Goal: Task Accomplishment & Management: Manage account settings

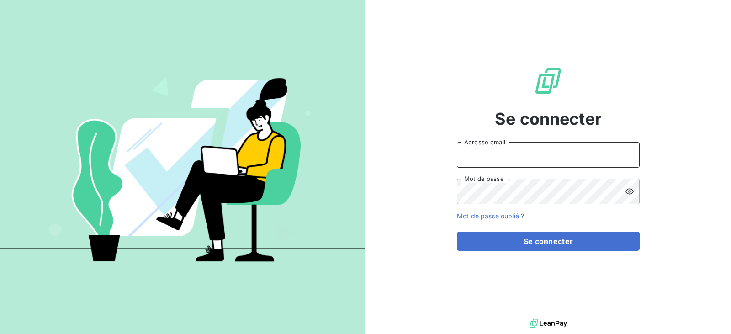
type input "aurelien.arnoult@yannick-alleno.com"
click at [506, 145] on input "aurelien.arnoult@yannick-alleno.com" at bounding box center [548, 155] width 183 height 26
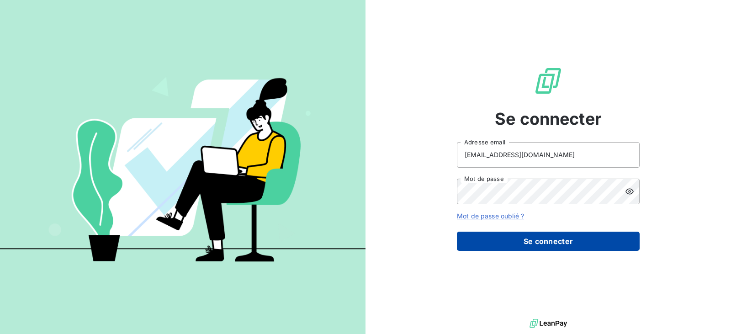
click at [487, 236] on button "Se connecter" at bounding box center [548, 241] width 183 height 19
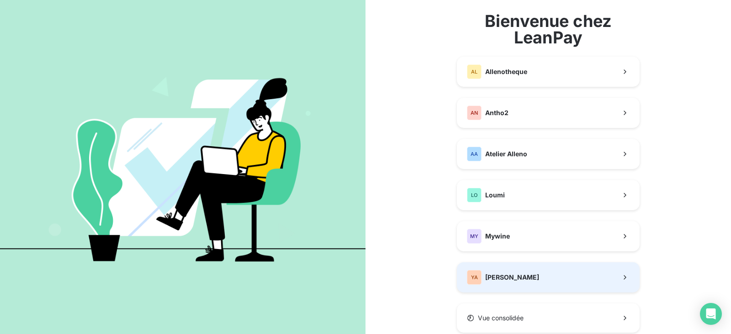
scroll to position [73, 0]
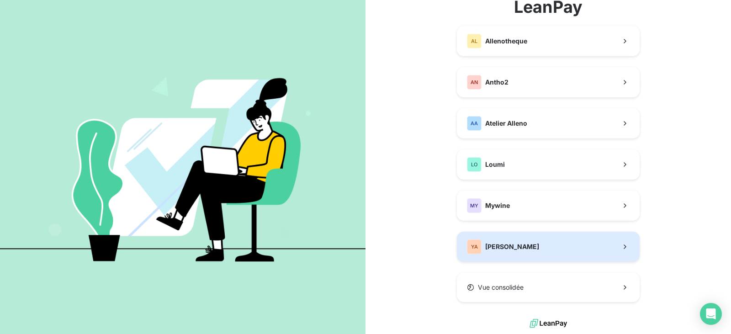
click at [507, 259] on button "YA Yannick Alleno" at bounding box center [548, 247] width 183 height 30
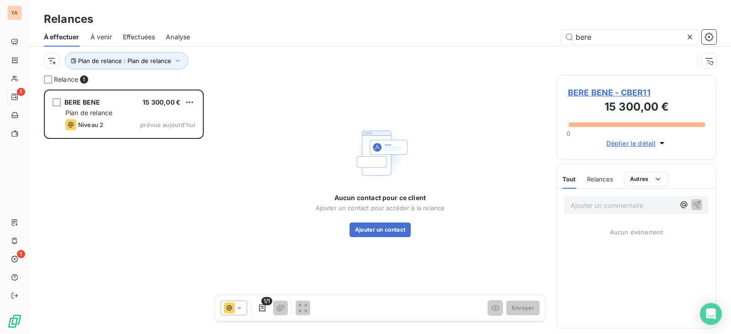
scroll to position [238, 153]
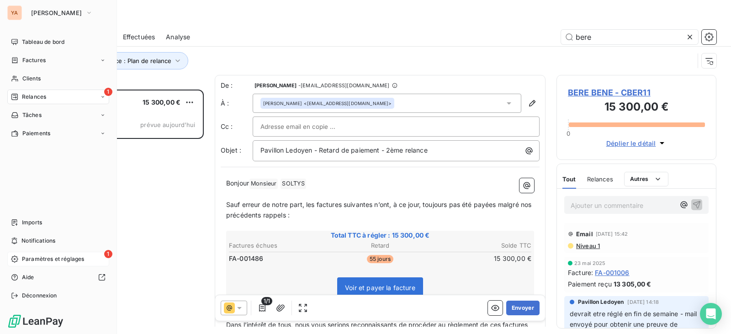
click at [51, 261] on span "Paramètres et réglages" at bounding box center [53, 259] width 62 height 8
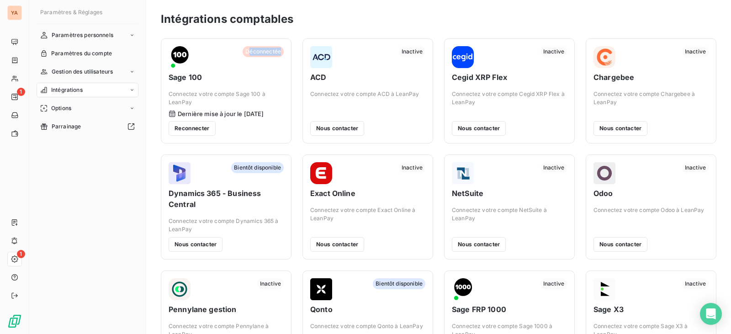
drag, startPoint x: 246, startPoint y: 52, endPoint x: 270, endPoint y: 54, distance: 23.8
click at [282, 53] on span "Déconnectée" at bounding box center [263, 51] width 41 height 11
click at [264, 53] on span "Déconnectée" at bounding box center [263, 51] width 41 height 11
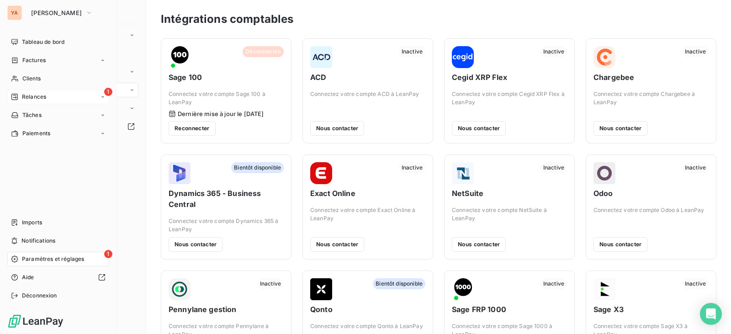
click at [44, 93] on span "Relances" at bounding box center [34, 97] width 24 height 8
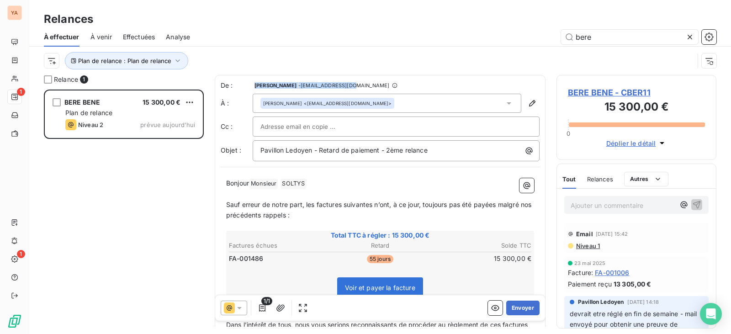
drag, startPoint x: 250, startPoint y: 84, endPoint x: 350, endPoint y: 86, distance: 99.2
click at [350, 86] on div "De : [PERSON_NAME] - [PERSON_NAME][EMAIL_ADDRESS][DOMAIN_NAME]" at bounding box center [380, 85] width 319 height 9
click at [276, 89] on div "De : [PERSON_NAME] - [PERSON_NAME][EMAIL_ADDRESS][DOMAIN_NAME]" at bounding box center [305, 85] width 169 height 9
drag, startPoint x: 255, startPoint y: 86, endPoint x: 345, endPoint y: 84, distance: 90.1
click at [345, 84] on div "De : [PERSON_NAME] - [PERSON_NAME][EMAIL_ADDRESS][DOMAIN_NAME]" at bounding box center [305, 85] width 169 height 9
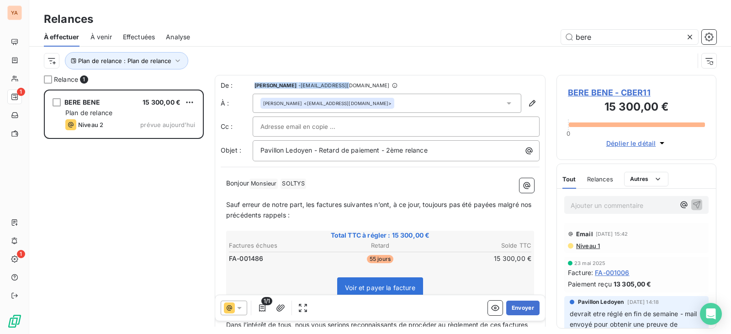
click at [309, 84] on span "- [EMAIL_ADDRESS][DOMAIN_NAME]" at bounding box center [343, 85] width 91 height 5
click at [350, 86] on div "De : Aurélien Arnoult - rappels@leanpay.io" at bounding box center [380, 85] width 319 height 9
click at [303, 87] on span "- rappels@leanpay.io" at bounding box center [343, 85] width 91 height 5
drag, startPoint x: 301, startPoint y: 86, endPoint x: 351, endPoint y: 86, distance: 49.8
click at [351, 86] on div "De : Aurélien Arnoult - rappels@leanpay.io" at bounding box center [380, 85] width 319 height 9
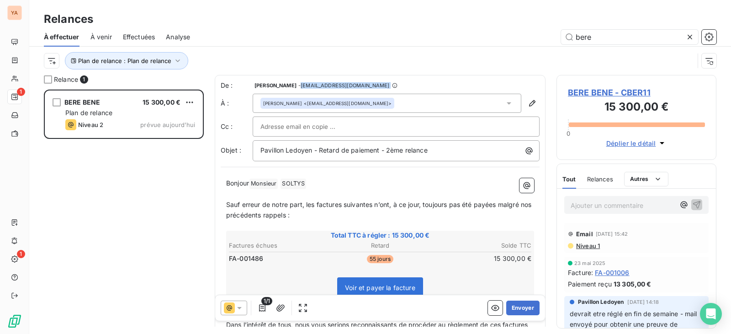
click at [328, 85] on span "- rappels@leanpay.io" at bounding box center [343, 85] width 91 height 5
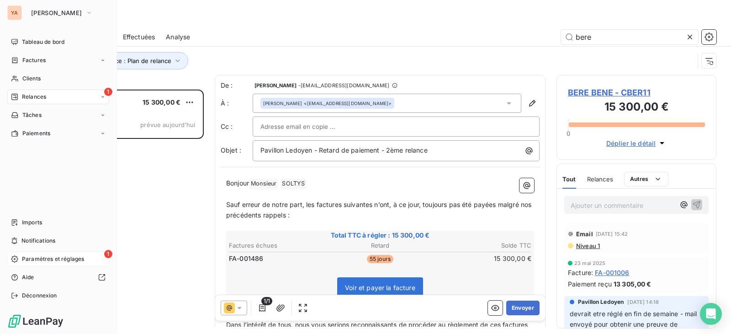
click at [32, 259] on span "Paramètres et réglages" at bounding box center [53, 259] width 62 height 8
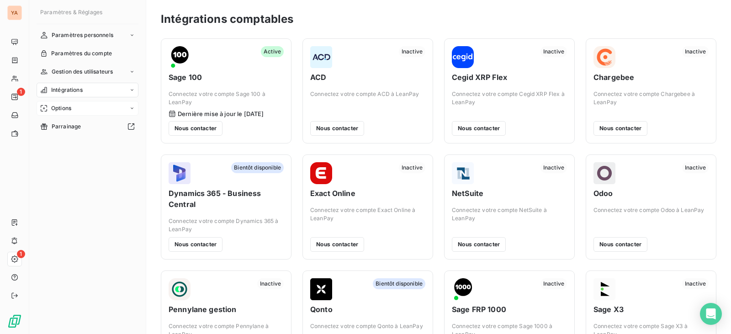
click at [67, 109] on span "Options" at bounding box center [61, 108] width 20 height 8
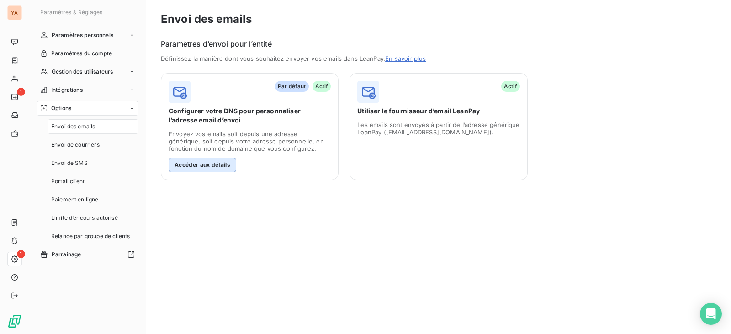
click at [213, 162] on button "Accéder aux détails" at bounding box center [203, 165] width 68 height 15
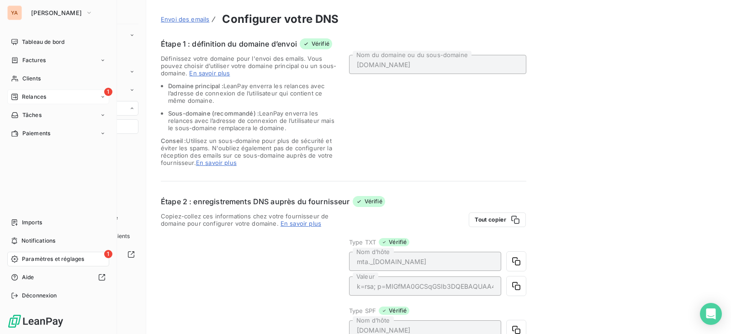
click at [34, 93] on span "Relances" at bounding box center [34, 97] width 24 height 8
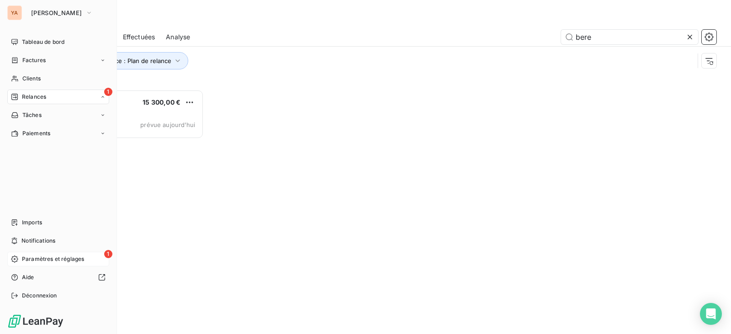
scroll to position [238, 153]
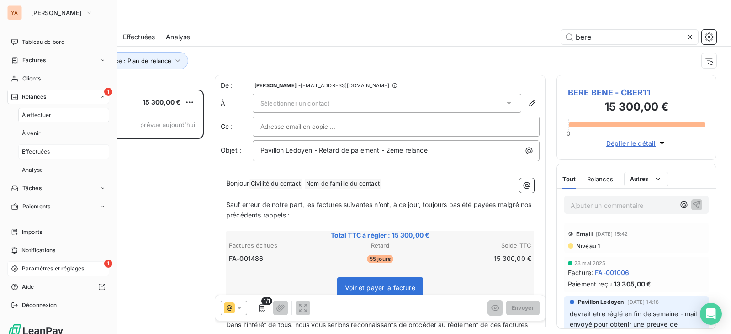
click at [38, 151] on span "Effectuées" at bounding box center [36, 152] width 28 height 8
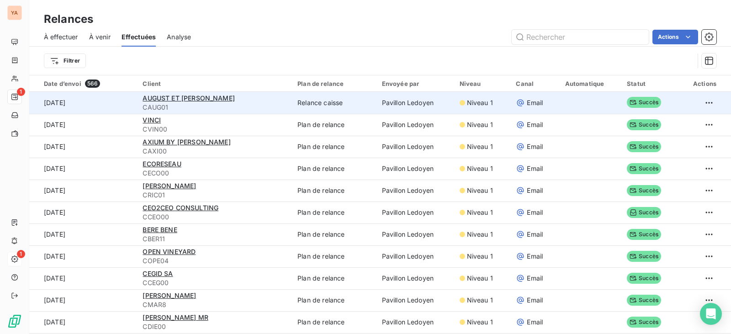
click at [202, 107] on span "CAUG01" at bounding box center [215, 107] width 144 height 9
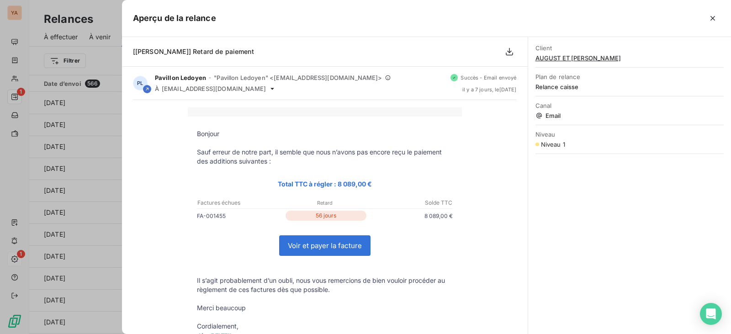
drag, startPoint x: 709, startPoint y: 14, endPoint x: 516, endPoint y: 47, distance: 196.0
click at [709, 16] on icon "button" at bounding box center [712, 18] width 9 height 9
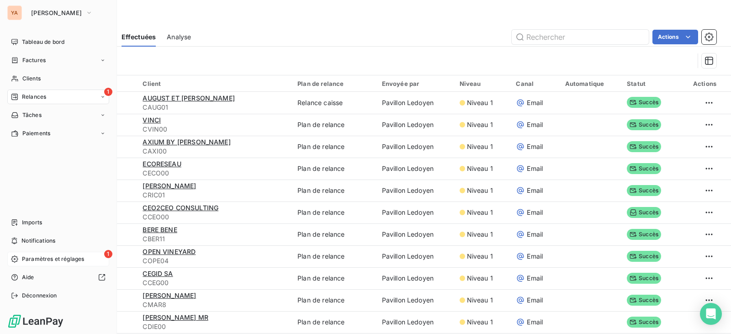
click at [16, 256] on icon at bounding box center [14, 259] width 7 height 7
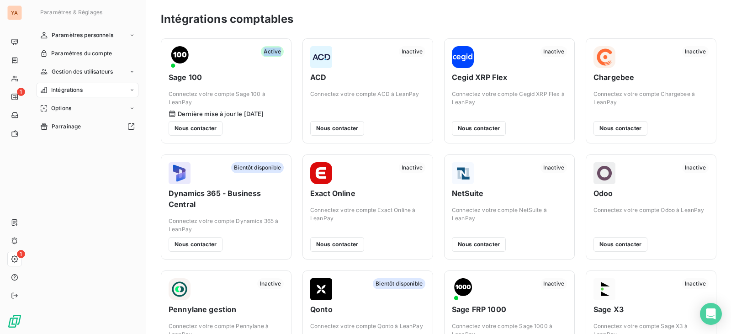
drag, startPoint x: 265, startPoint y: 50, endPoint x: 281, endPoint y: 49, distance: 16.5
click at [281, 49] on span "Active" at bounding box center [272, 51] width 23 height 11
click at [279, 57] on div "Active" at bounding box center [272, 57] width 23 height 22
